Goal: Transaction & Acquisition: Purchase product/service

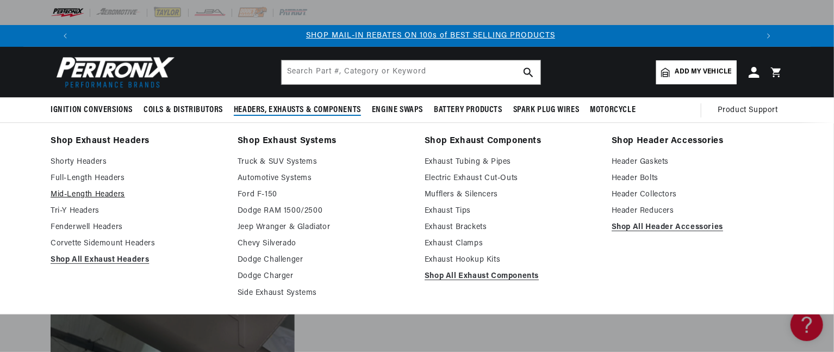
scroll to position [0, 678]
click at [111, 180] on link "Full-Length Headers" at bounding box center [137, 178] width 172 height 13
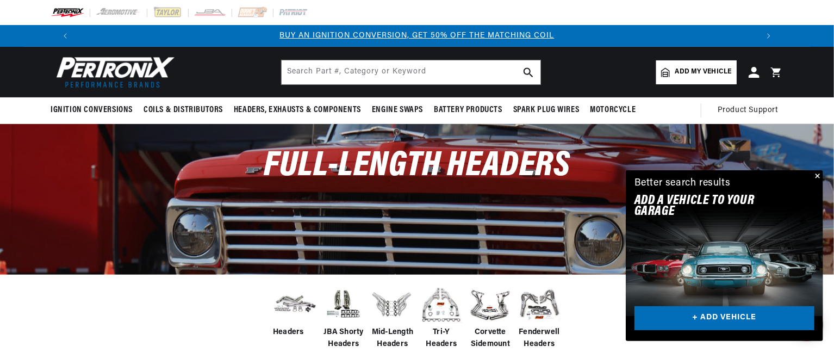
click at [696, 68] on span "Add my vehicle" at bounding box center [703, 72] width 57 height 10
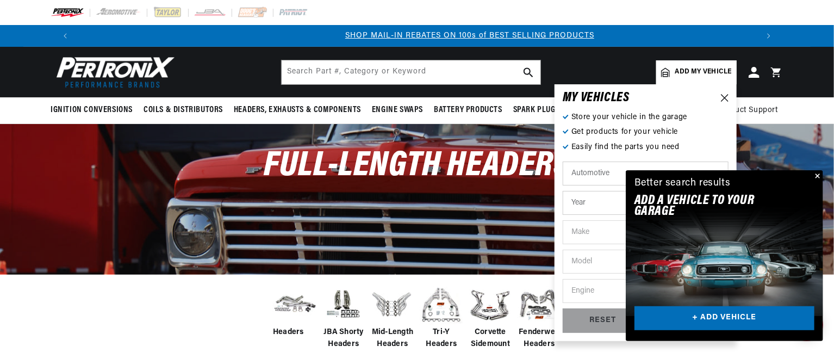
scroll to position [0, 678]
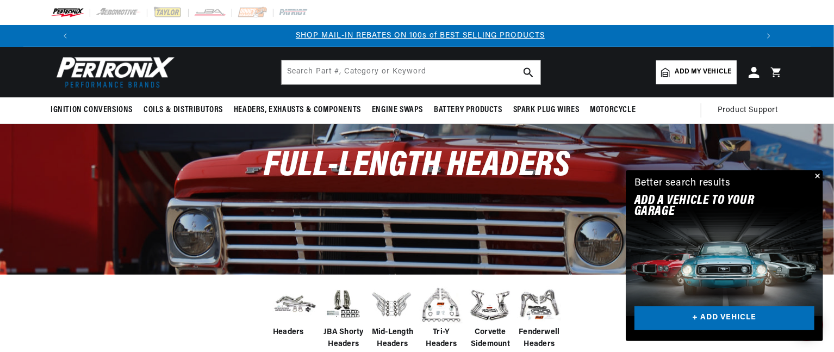
click at [817, 176] on button "Close" at bounding box center [816, 176] width 13 height 13
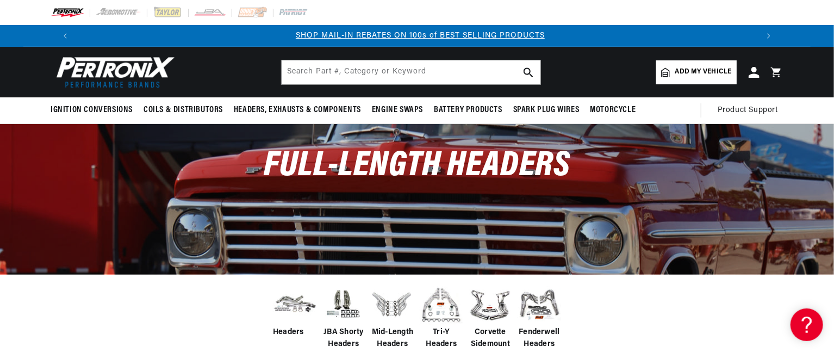
click at [708, 72] on span "Add my vehicle" at bounding box center [703, 72] width 57 height 10
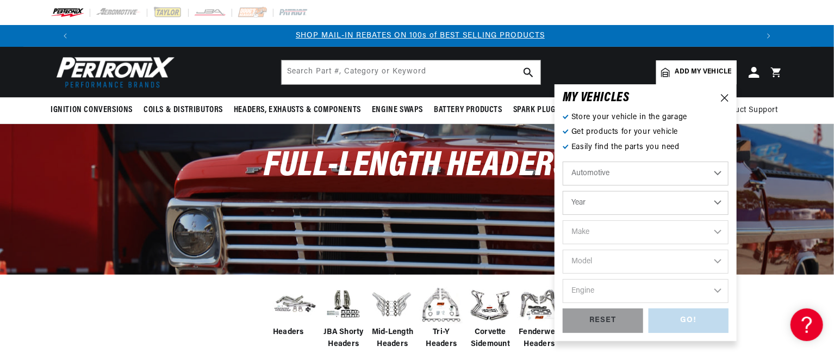
click at [715, 202] on select "Year 2022 2021 2020 2019 2018 2017 2016 2015 2014 2013 2012 2011 2010 2009 2008…" at bounding box center [646, 203] width 166 height 24
select select "1988"
click at [563, 191] on select "Year 2022 2021 2020 2019 2018 2017 2016 2015 2014 2013 2012 2011 2010 2009 2008…" at bounding box center [646, 203] width 166 height 24
select select "1988"
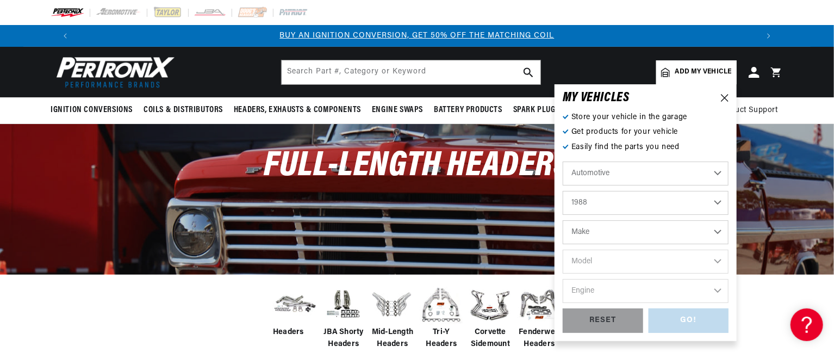
click at [718, 232] on select "Make American Motors Bentley Buick Cadillac Chevrolet Chrysler Dodge Eagle Ford…" at bounding box center [646, 232] width 166 height 24
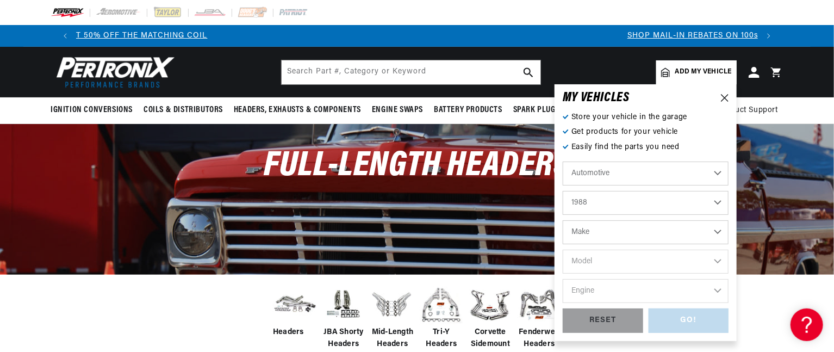
select select "Ford"
click at [563, 220] on select "Make American Motors Bentley Buick Cadillac Chevrolet Chrysler Dodge Eagle Ford…" at bounding box center [646, 232] width 166 height 24
select select "Ford"
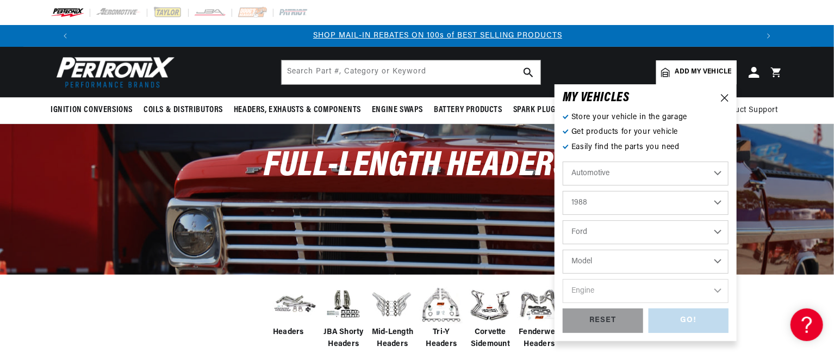
scroll to position [0, 678]
click at [719, 262] on select "Model Bronco Bronco II Country Squire E-150 Econoline E-150 Econoline Club Wago…" at bounding box center [646, 262] width 166 height 24
select select "Mustang"
click at [563, 250] on select "Model Bronco Bronco II Country Squire E-150 Econoline E-150 Econoline Club Wago…" at bounding box center [646, 262] width 166 height 24
select select "Mustang"
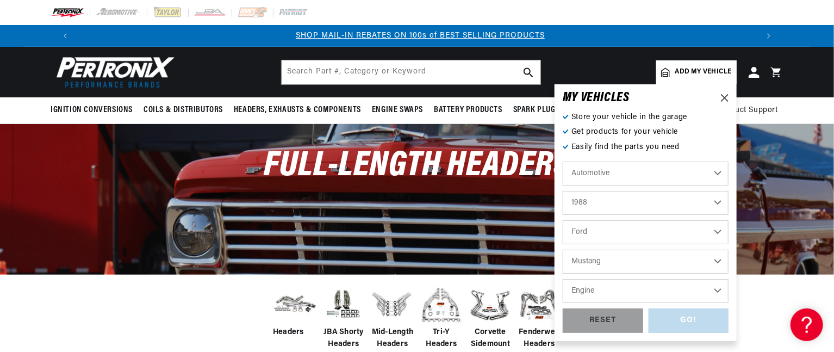
click at [713, 291] on select "Engine 2.3L 5.0L" at bounding box center [646, 291] width 166 height 24
select select "5.0L"
click at [563, 279] on select "Engine 2.3L 5.0L" at bounding box center [646, 291] width 166 height 24
select select "5.0L"
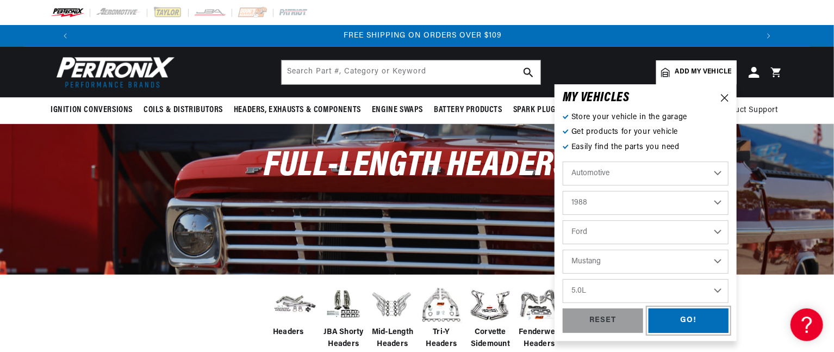
click at [684, 321] on div "GO!" at bounding box center [689, 320] width 80 height 24
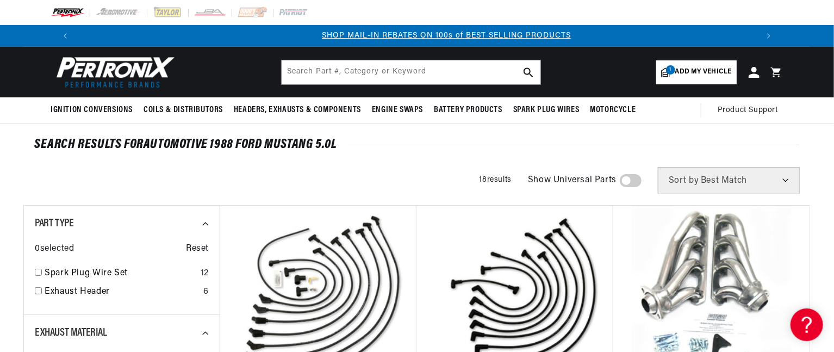
scroll to position [0, 678]
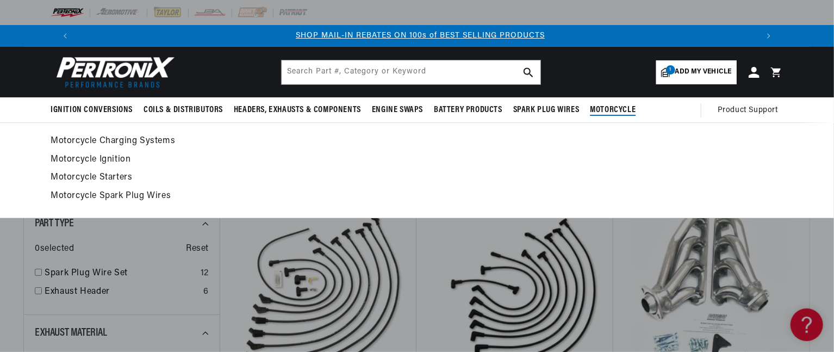
click at [424, 165] on link "Motorcycle Ignition" at bounding box center [417, 159] width 733 height 15
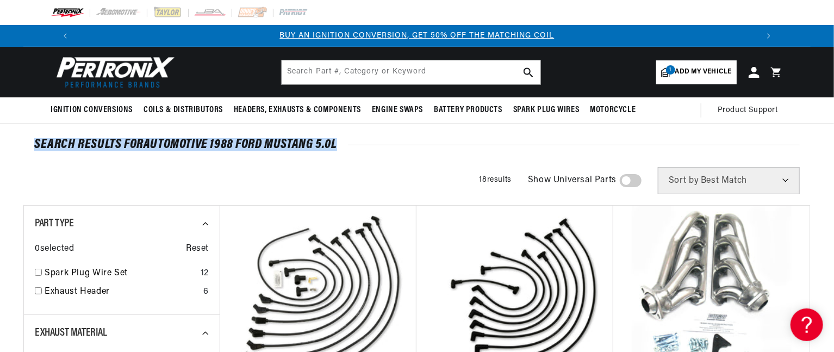
drag, startPoint x: 833, startPoint y: 79, endPoint x: 809, endPoint y: 142, distance: 68.0
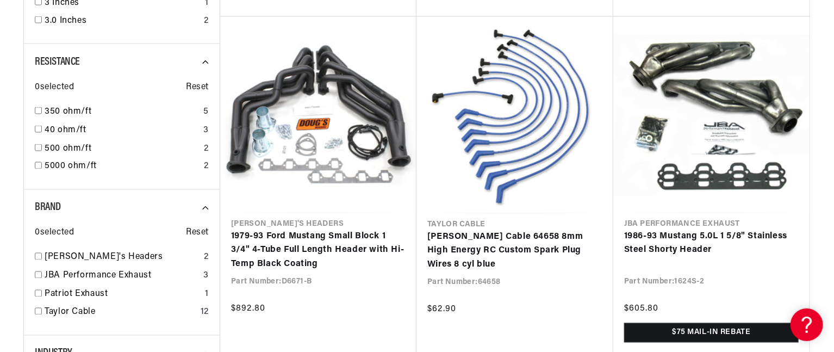
scroll to position [892, 0]
